Goal: Information Seeking & Learning: Learn about a topic

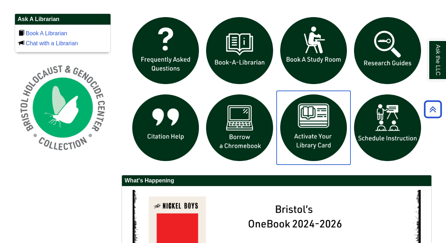
click at [323, 133] on img "slideshow" at bounding box center [314, 128] width 74 height 74
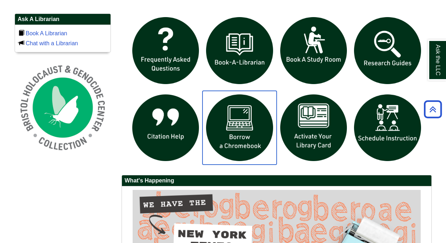
click at [250, 128] on img "slideshow" at bounding box center [239, 128] width 74 height 74
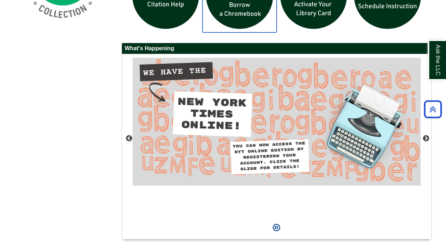
scroll to position [643, 0]
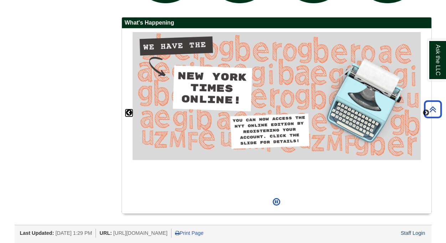
click at [128, 113] on button "Previous" at bounding box center [128, 112] width 7 height 7
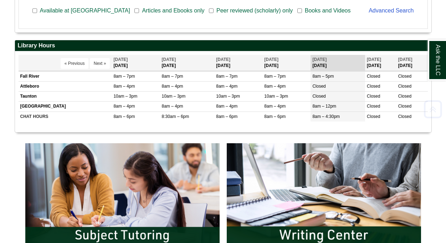
scroll to position [291, 0]
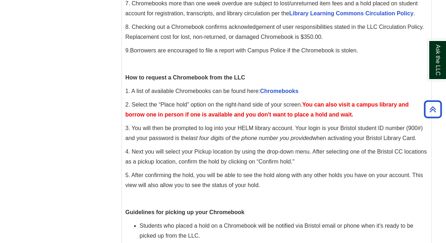
scroll to position [236, 0]
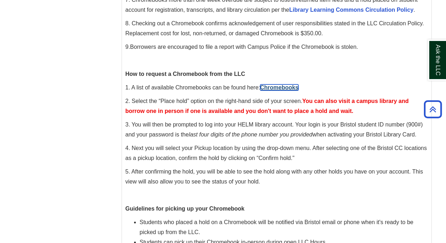
click at [276, 89] on link "Chromebooks" at bounding box center [279, 87] width 38 height 6
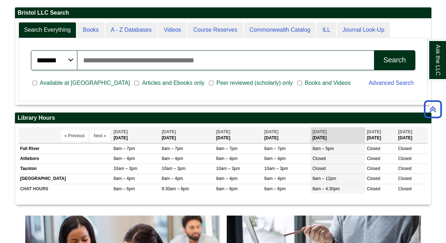
scroll to position [144, 0]
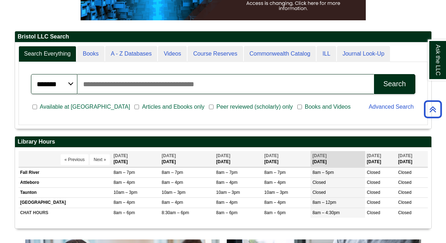
click at [116, 84] on input "Search articles, books, journals & more" at bounding box center [225, 84] width 297 height 20
type input "**********"
click at [374, 74] on button "Search" at bounding box center [394, 84] width 41 height 20
